Goal: Information Seeking & Learning: Compare options

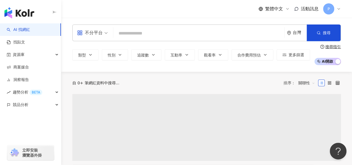
click at [136, 31] on input "search" at bounding box center [198, 33] width 167 height 11
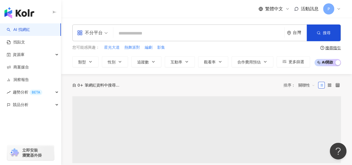
type input "**********"
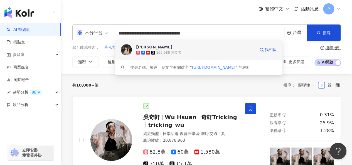
click at [191, 48] on span "Chanel 香奈兒" at bounding box center [195, 47] width 119 height 6
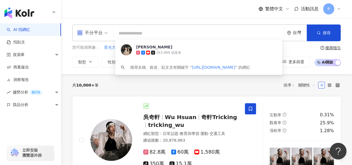
paste input "**********"
type input "**********"
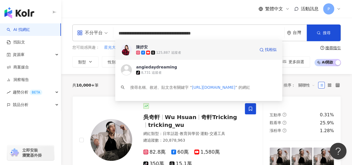
click at [190, 47] on span "陳妤安" at bounding box center [195, 47] width 119 height 6
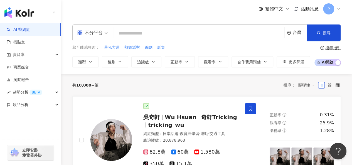
paste input "**********"
type input "**********"
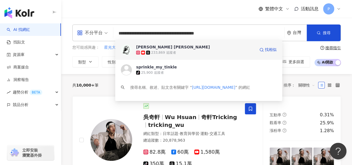
click at [197, 52] on div "233,869 追蹤者" at bounding box center [195, 53] width 119 height 6
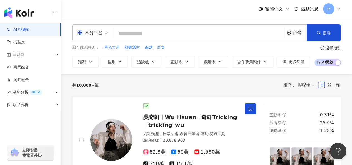
paste input "**********"
type input "**********"
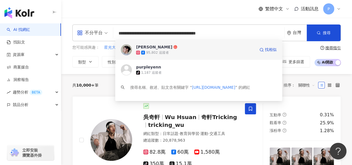
click at [180, 53] on div "95,802 追蹤者" at bounding box center [195, 53] width 119 height 6
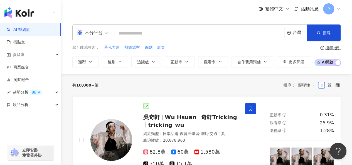
paste input "**********"
type input "**********"
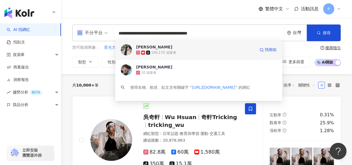
click at [189, 53] on div "100,170 追蹤者" at bounding box center [195, 53] width 119 height 6
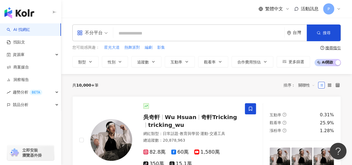
paste input "**********"
type input "**********"
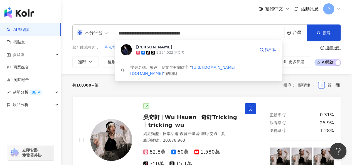
click at [182, 54] on div "tiktok-icon 1,254,022 追蹤者" at bounding box center [195, 53] width 119 height 6
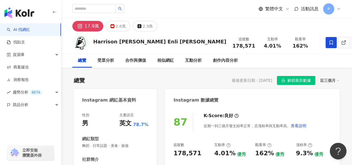
click at [328, 44] on icon at bounding box center [330, 42] width 5 height 5
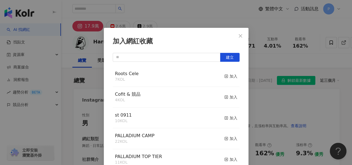
scroll to position [8, 0]
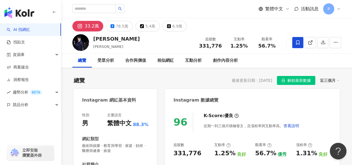
click at [295, 44] on icon at bounding box center [297, 42] width 5 height 5
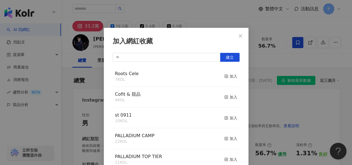
scroll to position [8, 0]
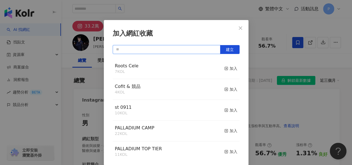
click at [184, 50] on input "text" at bounding box center [167, 49] width 108 height 9
type input "********"
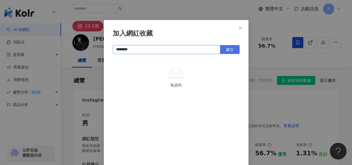
click at [220, 49] on button "建立" at bounding box center [229, 49] width 19 height 9
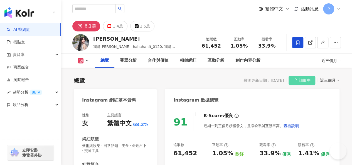
click at [300, 40] on icon at bounding box center [297, 42] width 5 height 5
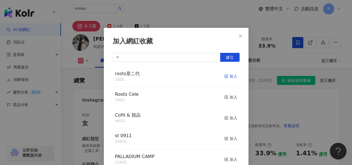
click at [224, 78] on div "加入" at bounding box center [230, 76] width 13 height 6
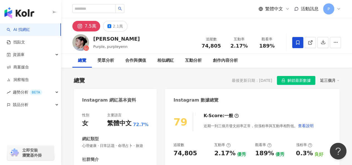
click at [301, 45] on span at bounding box center [297, 42] width 11 height 11
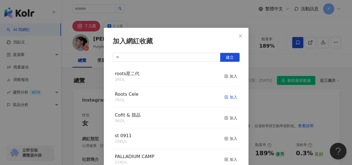
scroll to position [8, 0]
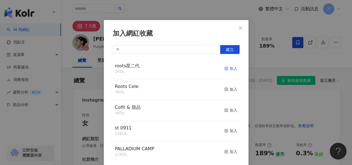
click at [225, 68] on div "加入" at bounding box center [230, 68] width 13 height 6
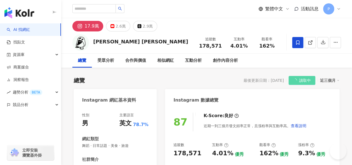
click at [298, 43] on icon at bounding box center [297, 42] width 3 height 4
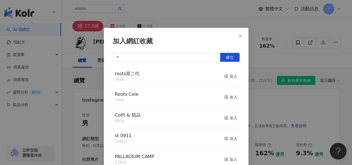
scroll to position [8, 0]
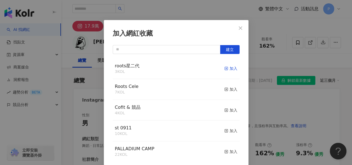
click at [225, 69] on div "加入" at bounding box center [230, 68] width 13 height 6
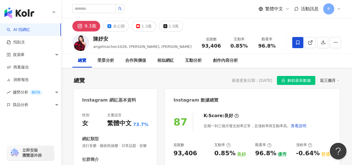
click at [303, 43] on div at bounding box center [316, 42] width 49 height 17
click at [296, 44] on icon at bounding box center [297, 42] width 5 height 5
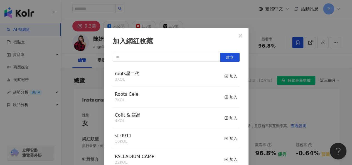
scroll to position [8, 0]
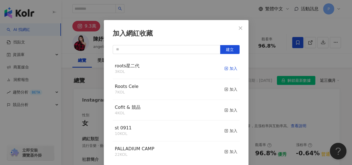
click at [224, 70] on rect "button" at bounding box center [225, 68] width 3 height 3
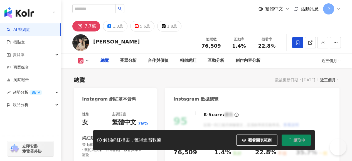
click at [300, 44] on icon at bounding box center [297, 42] width 5 height 5
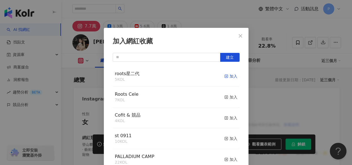
click at [224, 73] on div "加入" at bounding box center [230, 76] width 13 height 6
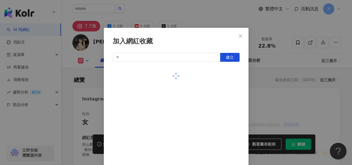
scroll to position [8, 0]
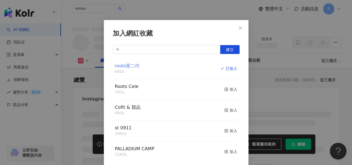
click at [128, 66] on span "roots星二代" at bounding box center [127, 65] width 24 height 5
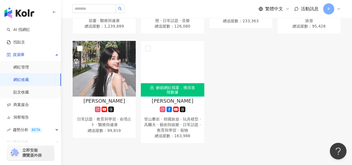
scroll to position [195, 0]
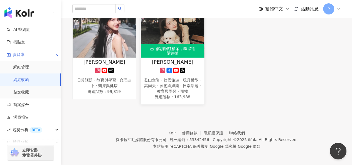
click at [179, 44] on div "解鎖網紅檔案，獲得進階數據" at bounding box center [172, 50] width 63 height 13
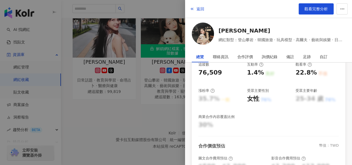
scroll to position [180, 0]
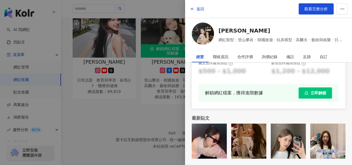
click at [310, 94] on span "立即解鎖" at bounding box center [318, 93] width 16 height 4
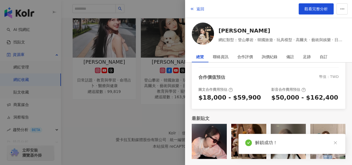
scroll to position [154, 0]
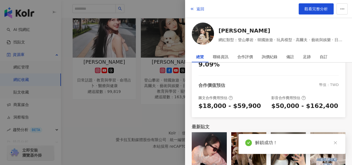
click at [146, 106] on div at bounding box center [176, 82] width 352 height 165
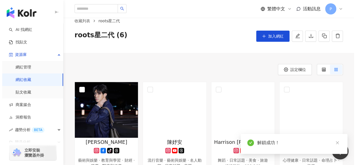
scroll to position [0, 0]
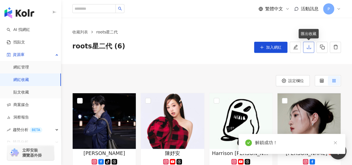
click at [309, 43] on button "button" at bounding box center [308, 47] width 11 height 11
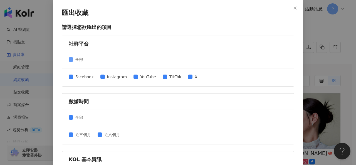
click at [78, 59] on span "全部" at bounding box center [79, 59] width 12 height 6
click at [104, 133] on span "近六個月" at bounding box center [112, 135] width 20 height 6
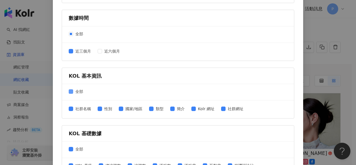
click at [75, 88] on span "全部" at bounding box center [79, 91] width 12 height 6
click at [83, 109] on span "社群名稱" at bounding box center [83, 109] width 20 height 6
click at [82, 109] on span "社群名稱" at bounding box center [83, 109] width 20 height 6
click at [155, 107] on span "類型" at bounding box center [160, 109] width 12 height 6
click at [154, 107] on span "類型" at bounding box center [160, 109] width 12 height 6
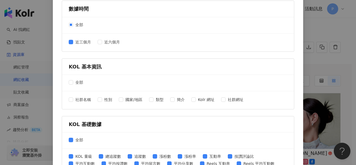
scroll to position [139, 0]
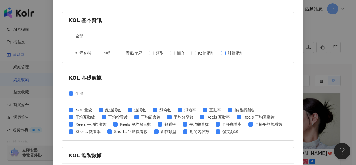
click at [233, 54] on span "社群網址" at bounding box center [236, 53] width 20 height 6
click at [75, 94] on span "全部" at bounding box center [79, 93] width 12 height 6
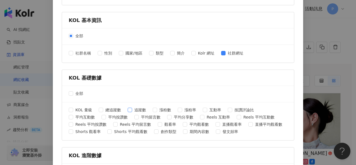
click at [139, 110] on span "追蹤數" at bounding box center [140, 110] width 16 height 6
click at [207, 108] on span "互動率" at bounding box center [215, 110] width 16 height 6
click at [88, 115] on span "平均互動數" at bounding box center [85, 117] width 24 height 6
click at [113, 116] on span "平均按讚數" at bounding box center [118, 117] width 24 height 6
click at [128, 116] on div "KOL 量級 總追蹤數 追蹤數 漲粉數 漲粉率 互動率 按讚評論比 平均互動數 平均按讚數 平均留言數 平均分享數 Reels 互動率 Reels 平均互動數…" at bounding box center [178, 121] width 219 height 29
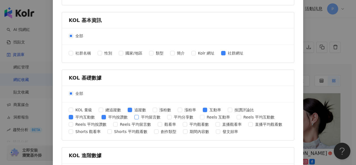
click at [136, 115] on span at bounding box center [136, 117] width 4 height 4
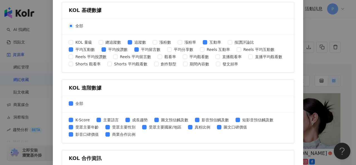
scroll to position [250, 0]
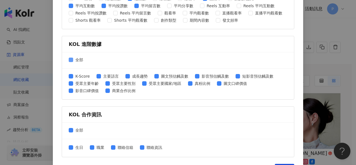
click at [78, 59] on span "全部" at bounding box center [79, 60] width 12 height 6
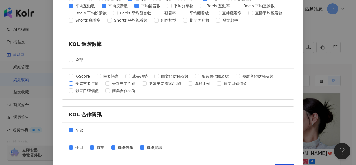
click at [90, 84] on span "受眾主要年齡" at bounding box center [87, 83] width 28 height 6
click at [112, 82] on span "受眾主要性別" at bounding box center [124, 83] width 28 height 6
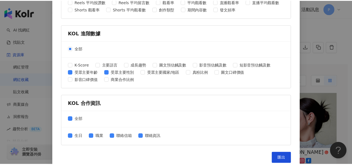
scroll to position [265, 0]
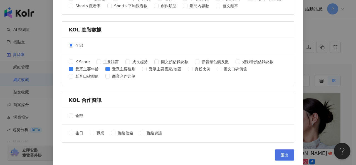
click at [285, 153] on span "匯出" at bounding box center [285, 155] width 8 height 4
click at [311, 28] on div "匯出收藏 請選擇您欲匯出的項目 社群平台 全部 Facebook Instagram YouTube TikTok X 數據時間 全部 近三個月 近六個月 K…" at bounding box center [178, 82] width 356 height 165
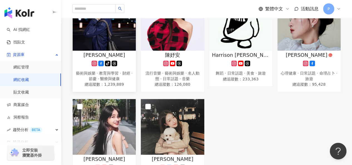
scroll to position [111, 0]
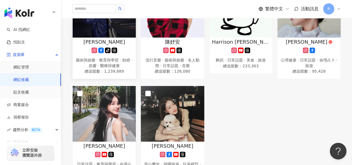
click at [118, 38] on div "李玉璽" at bounding box center [104, 41] width 58 height 7
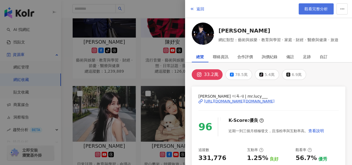
click at [311, 10] on span "觀看完整分析" at bounding box center [315, 9] width 23 height 4
click at [155, 80] on div at bounding box center [176, 82] width 352 height 165
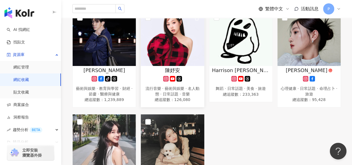
scroll to position [56, 0]
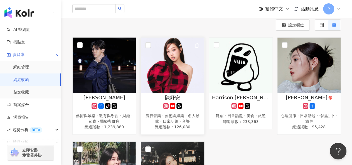
click at [170, 72] on img at bounding box center [172, 66] width 63 height 56
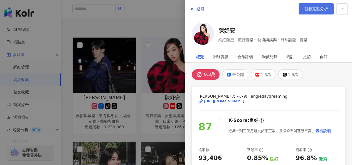
click at [320, 9] on span "觀看完整分析" at bounding box center [315, 9] width 23 height 4
click at [151, 27] on div at bounding box center [176, 82] width 352 height 165
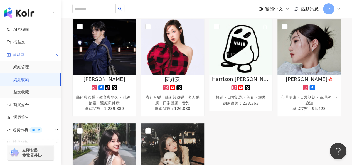
scroll to position [111, 0]
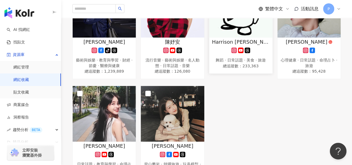
click at [243, 31] on img at bounding box center [240, 10] width 63 height 56
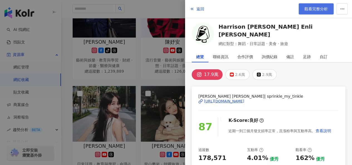
click at [309, 9] on span "觀看完整分析" at bounding box center [315, 9] width 23 height 4
click at [170, 80] on div at bounding box center [176, 82] width 352 height 165
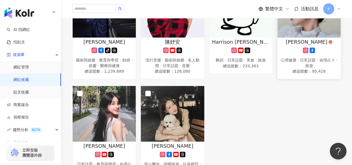
click at [299, 30] on img at bounding box center [308, 10] width 63 height 56
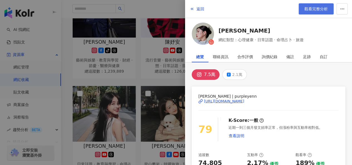
click at [305, 11] on span "觀看完整分析" at bounding box center [315, 9] width 23 height 4
click at [169, 79] on div at bounding box center [176, 82] width 352 height 165
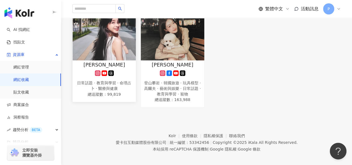
scroll to position [195, 0]
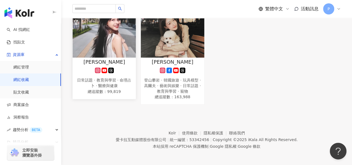
click at [101, 51] on img at bounding box center [104, 30] width 63 height 56
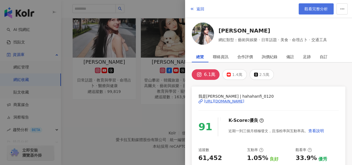
click at [317, 13] on link "觀看完整分析" at bounding box center [315, 8] width 35 height 11
click at [156, 118] on div at bounding box center [176, 82] width 352 height 165
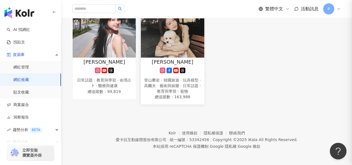
click at [182, 33] on img at bounding box center [172, 30] width 63 height 56
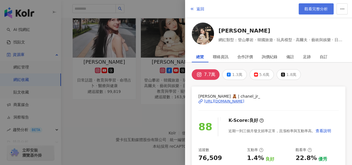
click at [311, 7] on span "觀看完整分析" at bounding box center [315, 9] width 23 height 4
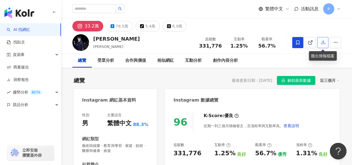
click at [322, 44] on icon "button" at bounding box center [322, 41] width 5 height 5
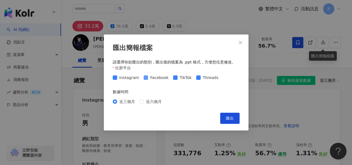
drag, startPoint x: 144, startPoint y: 81, endPoint x: 147, endPoint y: 79, distance: 4.4
click at [143, 81] on div "Instagram Facebook TikTok Threads" at bounding box center [176, 77] width 127 height 9
click at [156, 79] on span "Facebook" at bounding box center [159, 78] width 23 height 6
click at [179, 76] on span "TikTok" at bounding box center [185, 78] width 16 height 6
click at [199, 74] on div "Instagram Facebook TikTok Threads" at bounding box center [176, 77] width 127 height 9
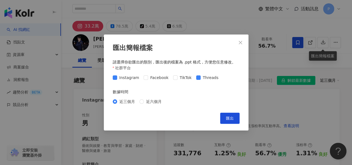
drag, startPoint x: 201, startPoint y: 76, endPoint x: 220, endPoint y: 99, distance: 29.7
click at [201, 77] on span "Threads" at bounding box center [211, 78] width 20 height 6
click at [228, 112] on div "匯出簡報檔案 請選擇你欲匯出的類別，匯出後的檔案為 .ppt 格式，方便您任意修改。 社群平台 Instagram Facebook TikTok Threa…" at bounding box center [176, 82] width 145 height 96
click at [229, 116] on span "匯出" at bounding box center [230, 118] width 8 height 4
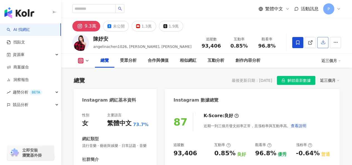
click at [321, 44] on icon "button" at bounding box center [322, 41] width 5 height 5
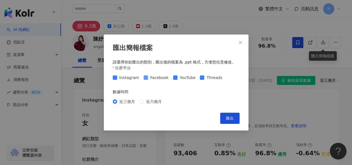
click at [164, 78] on span "Facebook" at bounding box center [159, 78] width 23 height 6
click at [179, 77] on span "YouTube" at bounding box center [187, 78] width 20 height 6
click at [204, 76] on span "Threads" at bounding box center [214, 78] width 20 height 6
click at [223, 114] on button "匯出" at bounding box center [229, 118] width 19 height 11
click at [244, 43] on span "Close" at bounding box center [240, 42] width 11 height 4
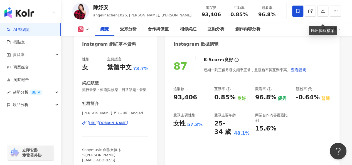
scroll to position [56, 0]
click at [122, 126] on div "https://www.instagram.com/angiedaydreaming/" at bounding box center [108, 123] width 40 height 5
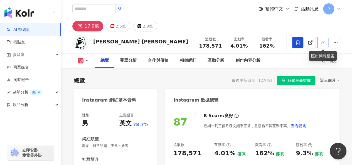
click at [320, 43] on icon "button" at bounding box center [322, 41] width 5 height 5
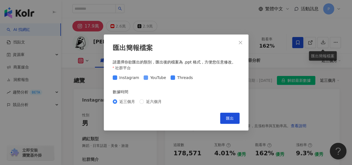
click at [160, 79] on span "YouTube" at bounding box center [158, 78] width 20 height 6
click at [173, 77] on span at bounding box center [172, 77] width 4 height 4
click at [228, 117] on span "匯出" at bounding box center [230, 118] width 8 height 4
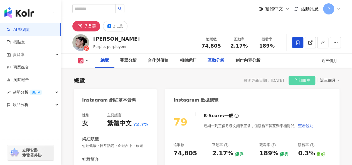
click at [319, 44] on button "button" at bounding box center [322, 42] width 11 height 11
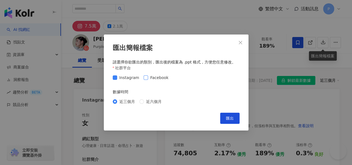
click at [166, 76] on span "Facebook" at bounding box center [159, 78] width 23 height 6
click at [167, 77] on span "Facebook" at bounding box center [159, 78] width 23 height 6
click at [226, 118] on span "匯出" at bounding box center [230, 118] width 8 height 4
click at [243, 43] on span "Close" at bounding box center [240, 42] width 11 height 4
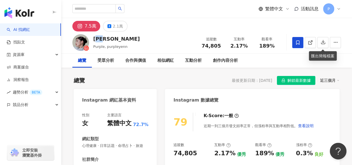
drag, startPoint x: 96, startPoint y: 38, endPoint x: 111, endPoint y: 41, distance: 15.5
click at [111, 41] on div "李紫嫣" at bounding box center [116, 38] width 46 height 7
click at [97, 39] on div "李紫嫣" at bounding box center [116, 38] width 46 height 7
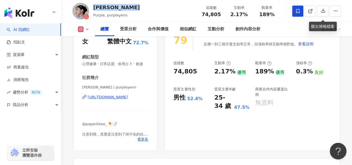
scroll to position [83, 0]
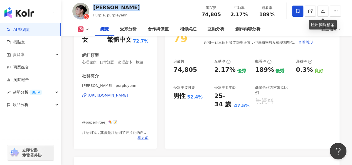
click at [110, 98] on div "https://www.instagram.com/purpleyenn/" at bounding box center [108, 95] width 40 height 5
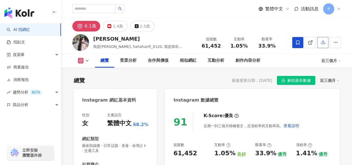
click at [323, 43] on icon "button" at bounding box center [322, 41] width 5 height 5
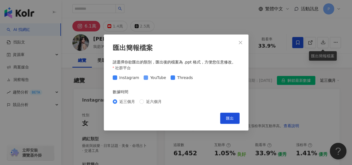
click at [150, 78] on span "YouTube" at bounding box center [158, 78] width 20 height 6
click at [175, 77] on span "Threads" at bounding box center [185, 78] width 20 height 6
click at [225, 118] on button "匯出" at bounding box center [229, 118] width 19 height 11
click at [260, 58] on div "匯出簡報檔案 請選擇你欲匯出的類別，匯出後的檔案為 .ppt 格式，方便您任意修改。 社群平台 Instagram YouTube Threads 數據時間 …" at bounding box center [176, 82] width 352 height 165
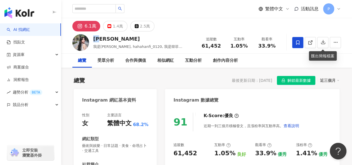
drag, startPoint x: 95, startPoint y: 38, endPoint x: 102, endPoint y: 39, distance: 7.6
click at [102, 39] on div "韓菲" at bounding box center [143, 38] width 101 height 7
copy div "韓菲"
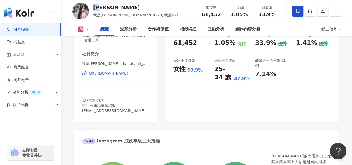
scroll to position [111, 0]
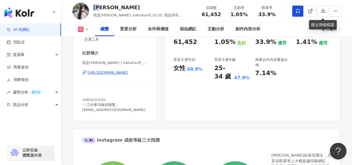
click at [128, 72] on div "https://www.instagram.com/hahahanfi_0120/" at bounding box center [108, 72] width 40 height 5
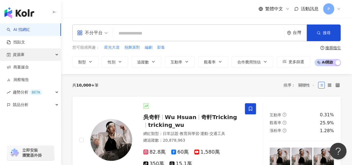
click at [29, 55] on div "資源庫" at bounding box center [30, 54] width 61 height 13
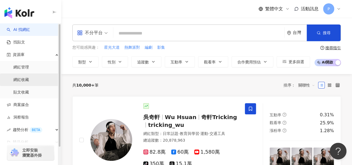
click at [29, 81] on link "網紅收藏" at bounding box center [21, 80] width 16 height 6
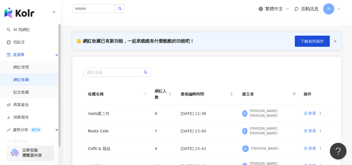
scroll to position [56, 0]
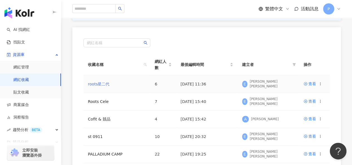
click at [100, 86] on link "roots星二代" at bounding box center [98, 84] width 21 height 4
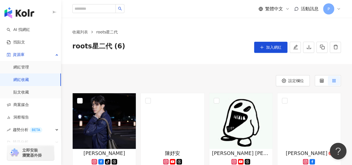
scroll to position [139, 0]
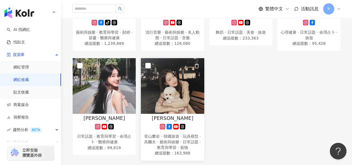
click at [176, 77] on img at bounding box center [172, 86] width 63 height 56
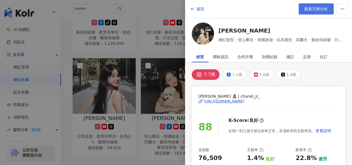
click at [304, 9] on link "觀看完整分析" at bounding box center [315, 8] width 35 height 11
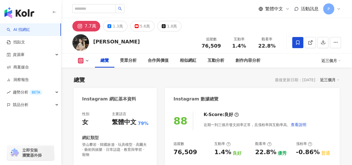
scroll to position [83, 0]
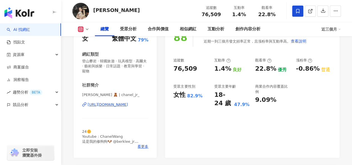
click at [128, 106] on div "https://www.instagram.com/chanel_jr_/" at bounding box center [108, 104] width 40 height 5
click at [320, 17] on button "button" at bounding box center [322, 11] width 11 height 11
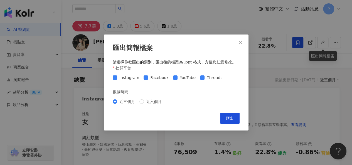
scroll to position [0, 0]
click at [155, 78] on span "Facebook" at bounding box center [159, 78] width 23 height 6
drag, startPoint x: 174, startPoint y: 76, endPoint x: 179, endPoint y: 76, distance: 4.4
click at [175, 76] on label "YouTube" at bounding box center [185, 78] width 25 height 6
click at [179, 79] on span "YouTube" at bounding box center [187, 78] width 20 height 6
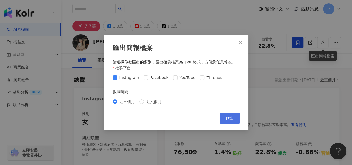
click at [226, 116] on span "匯出" at bounding box center [230, 118] width 8 height 4
click at [204, 28] on div "匯出簡報檔案 請選擇你欲匯出的類別，匯出後的檔案為 .ppt 格式，方便您任意修改。 社群平台 Instagram Facebook YouTube Thre…" at bounding box center [176, 82] width 352 height 165
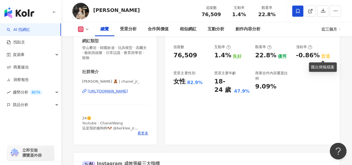
scroll to position [139, 0]
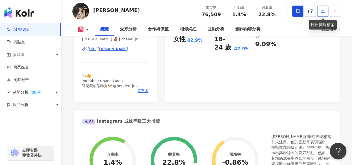
click at [322, 12] on icon "button" at bounding box center [322, 10] width 5 height 5
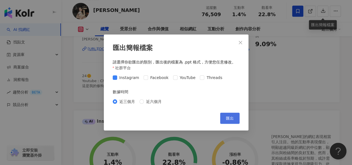
click at [226, 122] on button "匯出" at bounding box center [229, 118] width 19 height 11
click at [182, 13] on div "匯出簡報檔案 請選擇你欲匯出的類別，匯出後的檔案為 .ppt 格式，方便您任意修改。 社群平台 Instagram Facebook YouTube Thre…" at bounding box center [176, 82] width 352 height 165
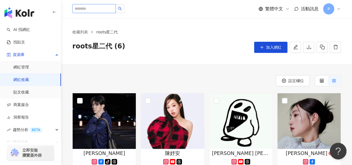
click at [99, 9] on input "search" at bounding box center [93, 8] width 43 height 9
paste input "**********"
type input "**********"
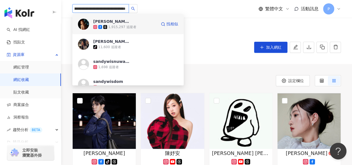
click at [157, 30] on div "吳姍儒 1,915,297 追蹤者 找相似" at bounding box center [127, 24] width 111 height 20
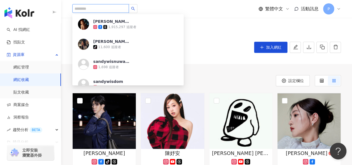
scroll to position [0, 0]
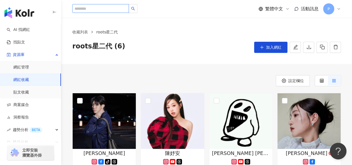
paste input "**********"
type input "**********"
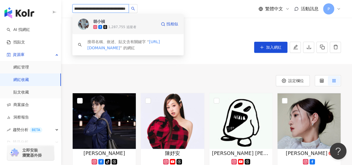
click at [123, 27] on div "1,287,755 追蹤者" at bounding box center [122, 27] width 28 height 5
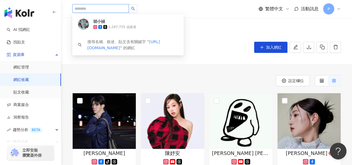
scroll to position [0, 0]
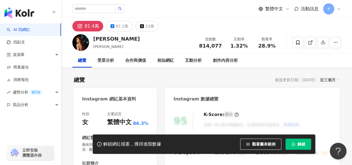
click at [206, 46] on span "814,077" at bounding box center [210, 46] width 23 height 6
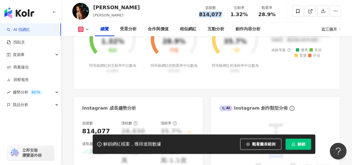
scroll to position [278, 0]
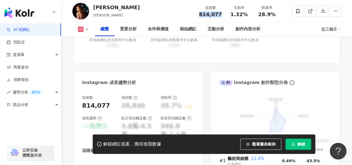
click at [289, 140] on button "解鎖" at bounding box center [298, 143] width 26 height 11
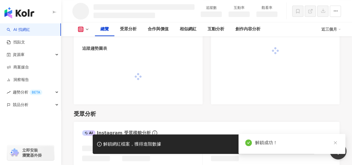
scroll to position [344, 0]
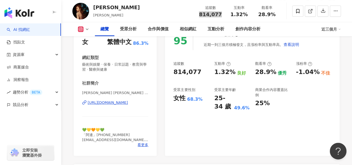
scroll to position [61, 0]
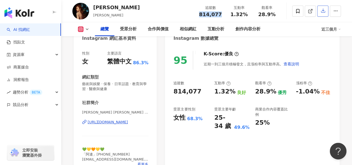
click at [320, 12] on button "button" at bounding box center [322, 11] width 11 height 11
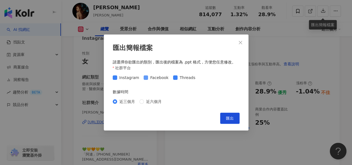
click at [155, 78] on span "Facebook" at bounding box center [159, 78] width 23 height 6
click at [221, 117] on button "匯出" at bounding box center [229, 118] width 19 height 11
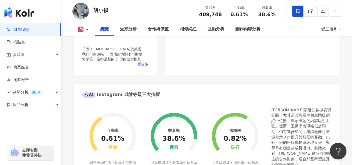
scroll to position [83, 0]
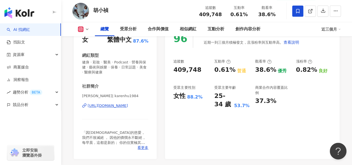
click at [210, 15] on span "409,748" at bounding box center [210, 14] width 23 height 6
copy span "409,748"
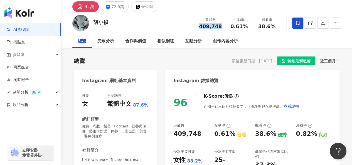
scroll to position [0, 0]
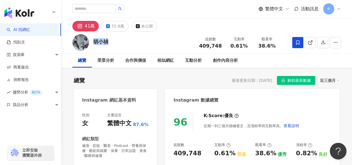
drag, startPoint x: 94, startPoint y: 41, endPoint x: 108, endPoint y: 41, distance: 14.7
click at [108, 41] on div "[PERSON_NAME] 追蹤數 409,748 互動率 0.61% 觀看率 38.6%" at bounding box center [206, 42] width 291 height 22
copy div "胡小禎"
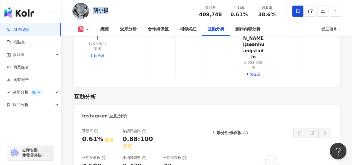
scroll to position [1112, 0]
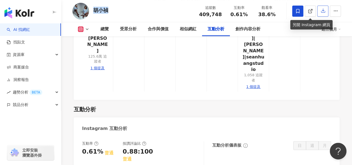
click at [320, 12] on button "button" at bounding box center [322, 11] width 11 height 11
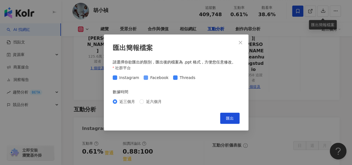
click at [154, 77] on span "Facebook" at bounding box center [159, 78] width 23 height 6
click at [177, 76] on span "Threads" at bounding box center [187, 78] width 20 height 6
drag, startPoint x: 222, startPoint y: 119, endPoint x: 225, endPoint y: 114, distance: 5.6
click at [222, 119] on button "匯出" at bounding box center [229, 118] width 19 height 11
